Goal: Transaction & Acquisition: Obtain resource

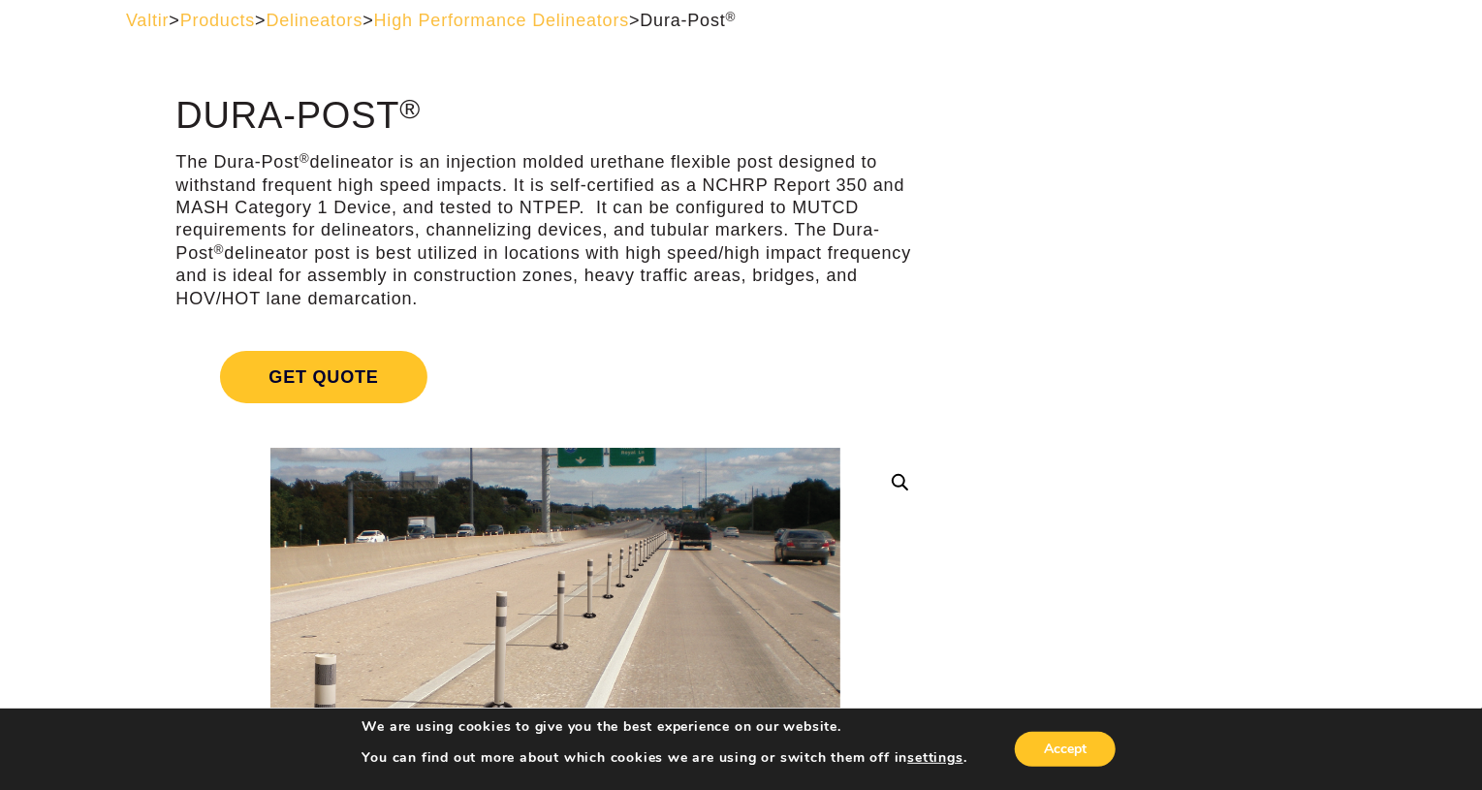
scroll to position [89, 0]
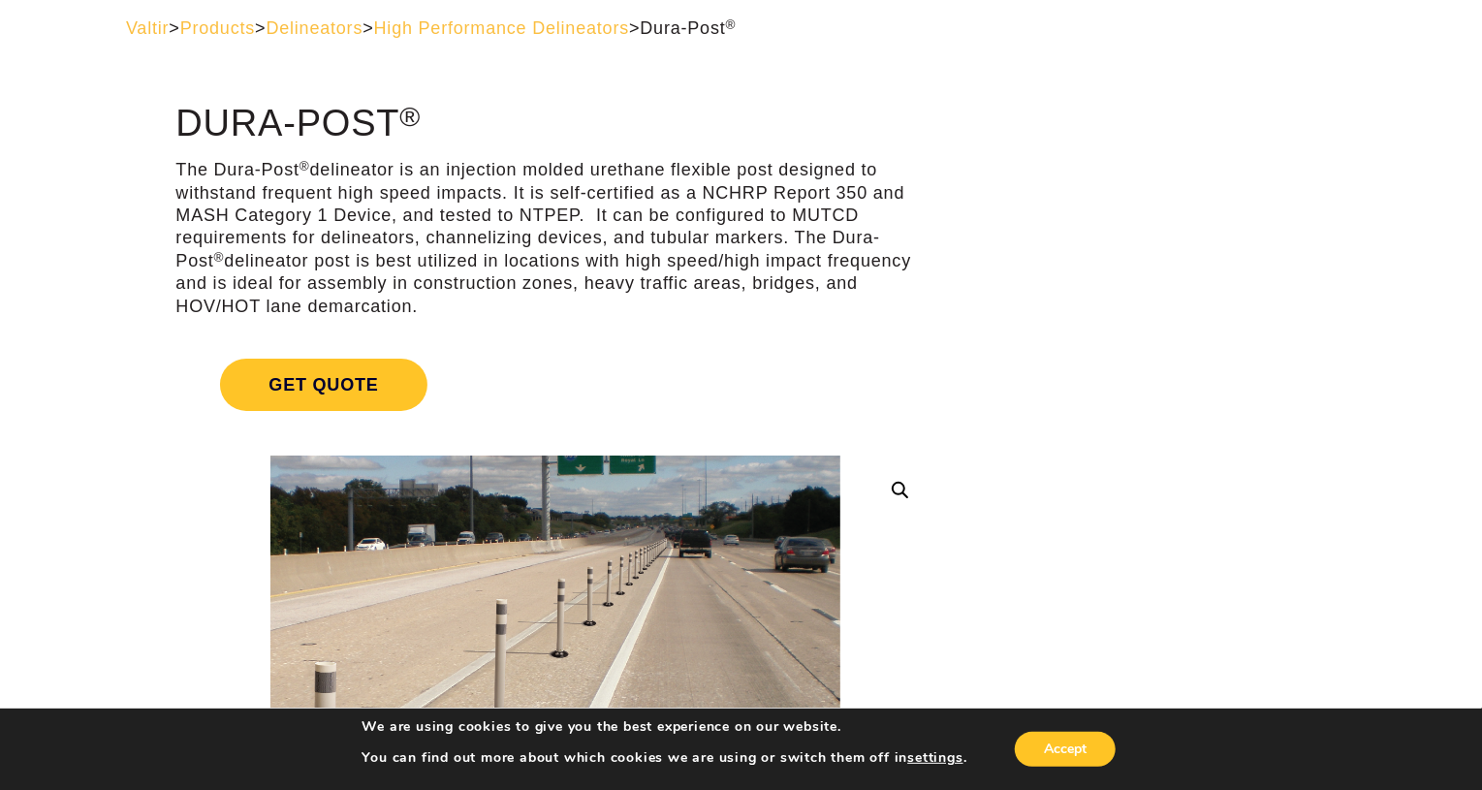
click at [375, 372] on span "Get Quote" at bounding box center [323, 385] width 206 height 52
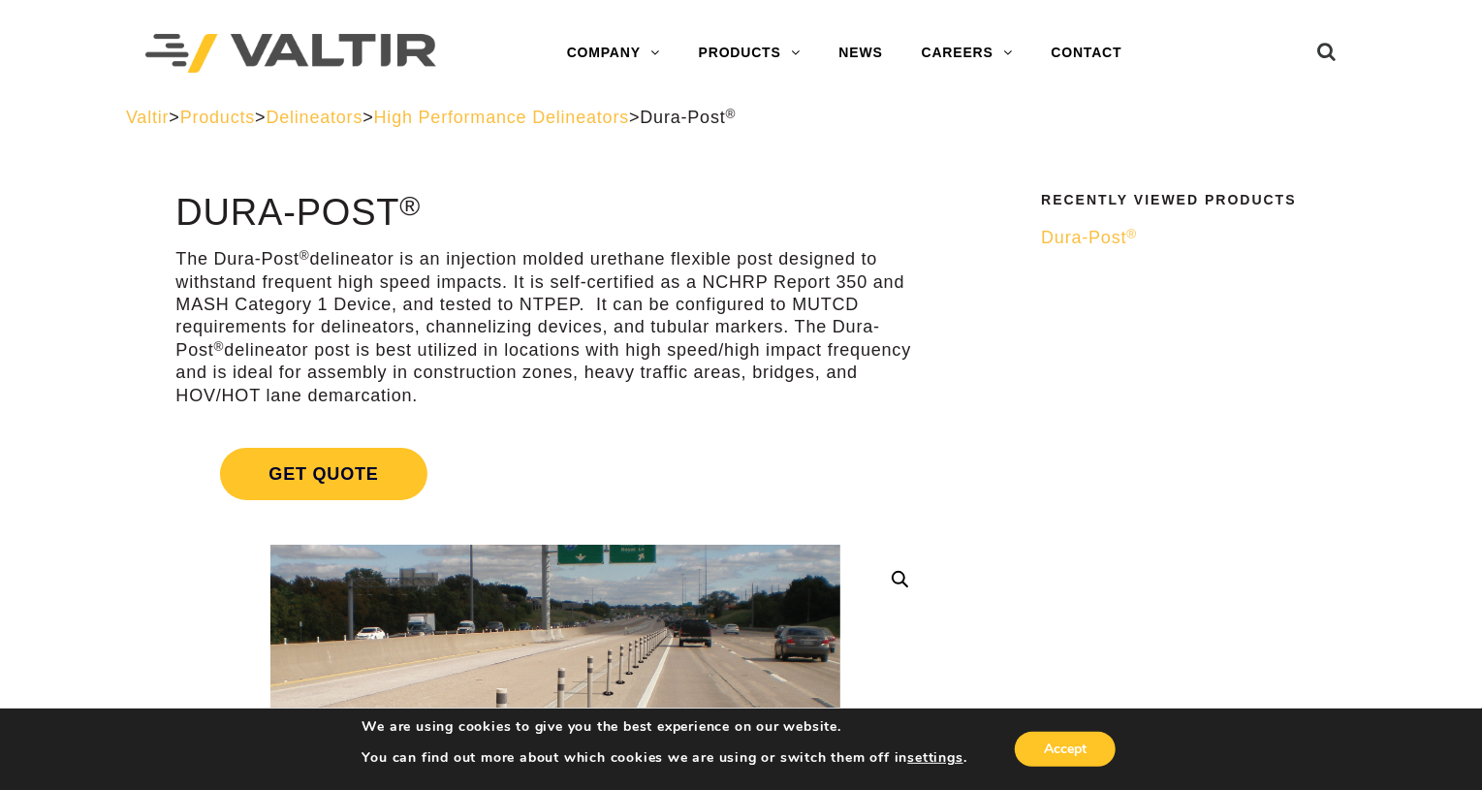
click at [1109, 236] on span "Dura-Post ®" at bounding box center [1089, 237] width 96 height 19
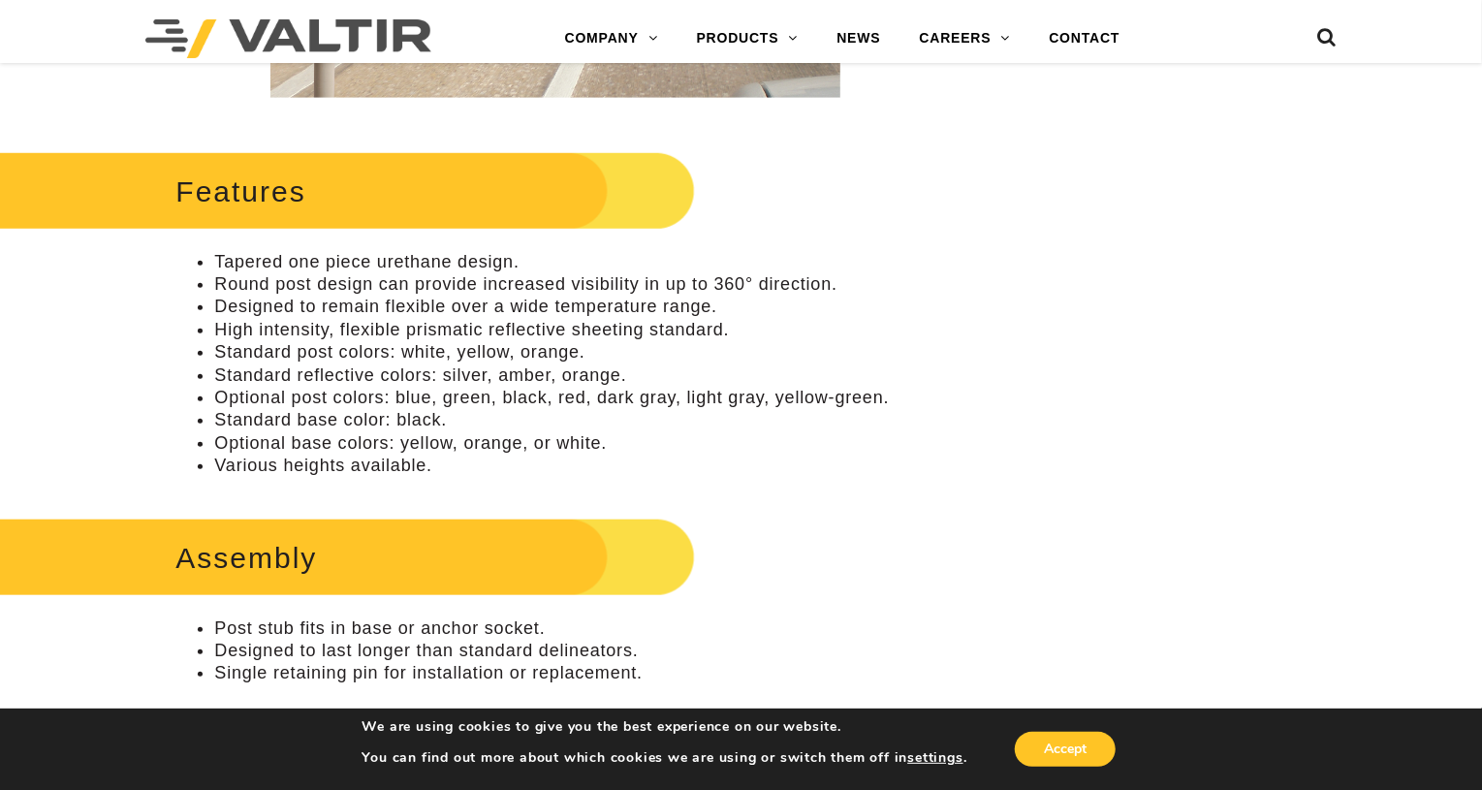
scroll to position [722, 0]
